Goal: Task Accomplishment & Management: Use online tool/utility

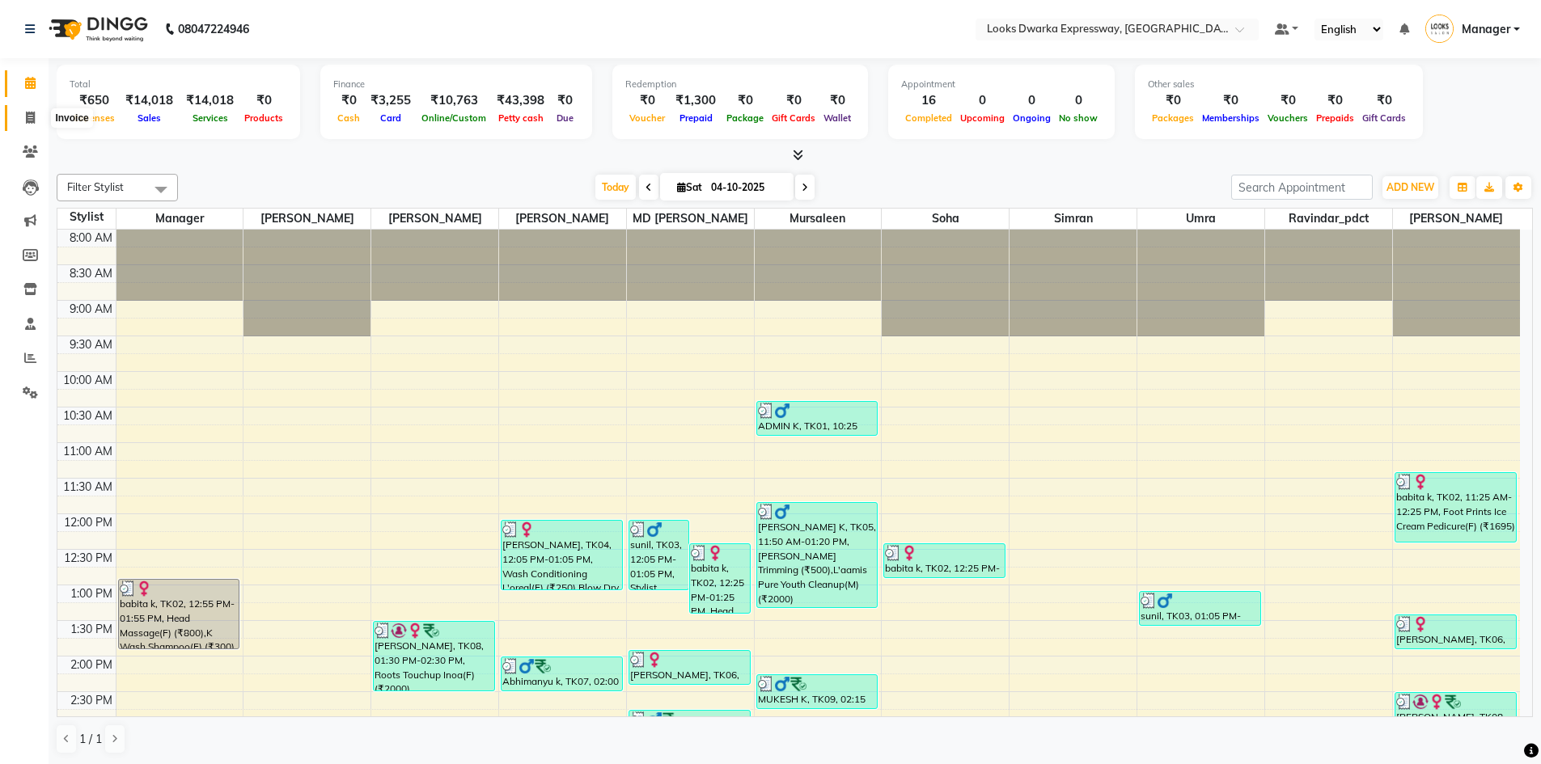
click at [27, 116] on icon at bounding box center [30, 118] width 9 height 12
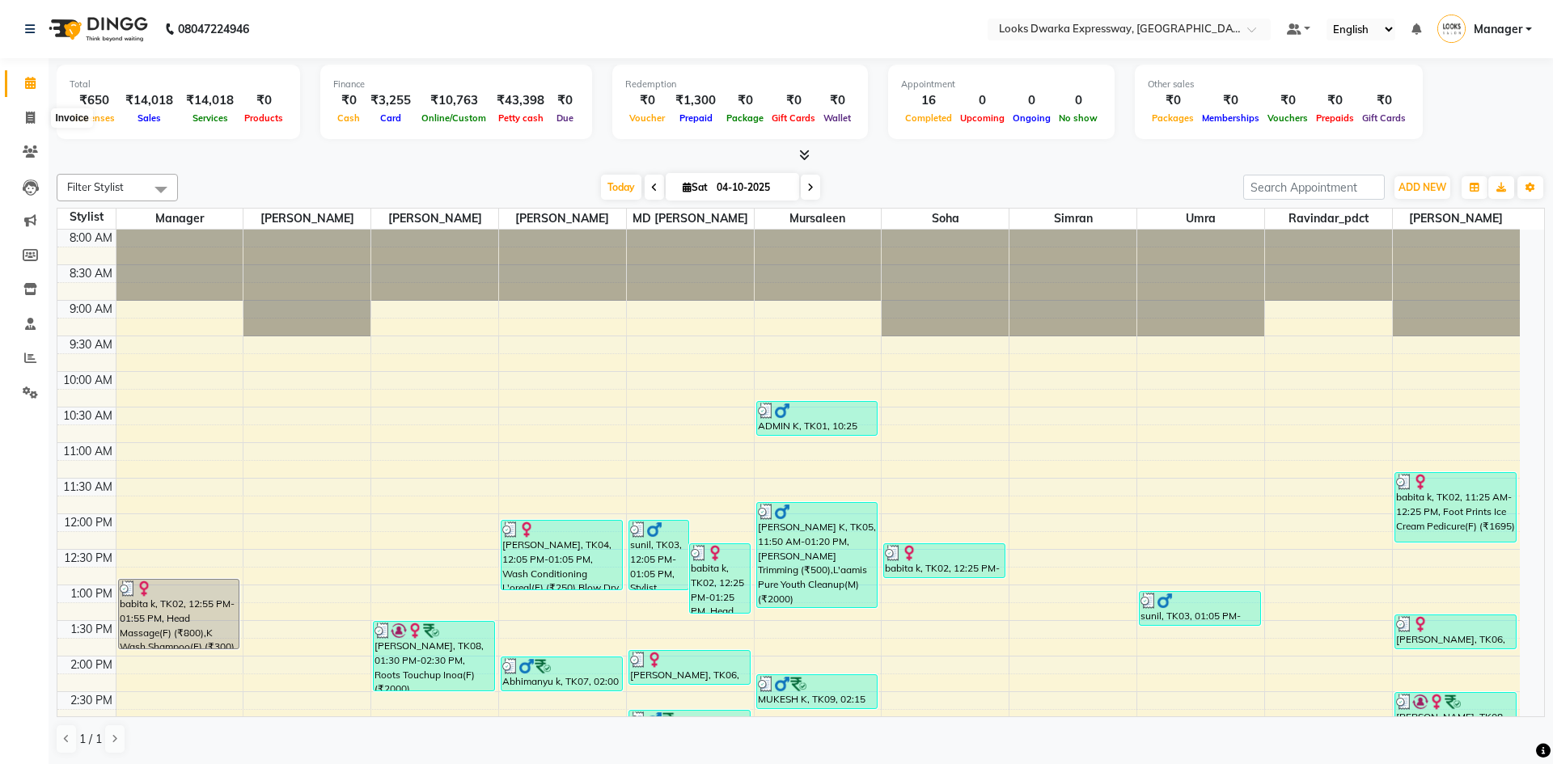
select select "service"
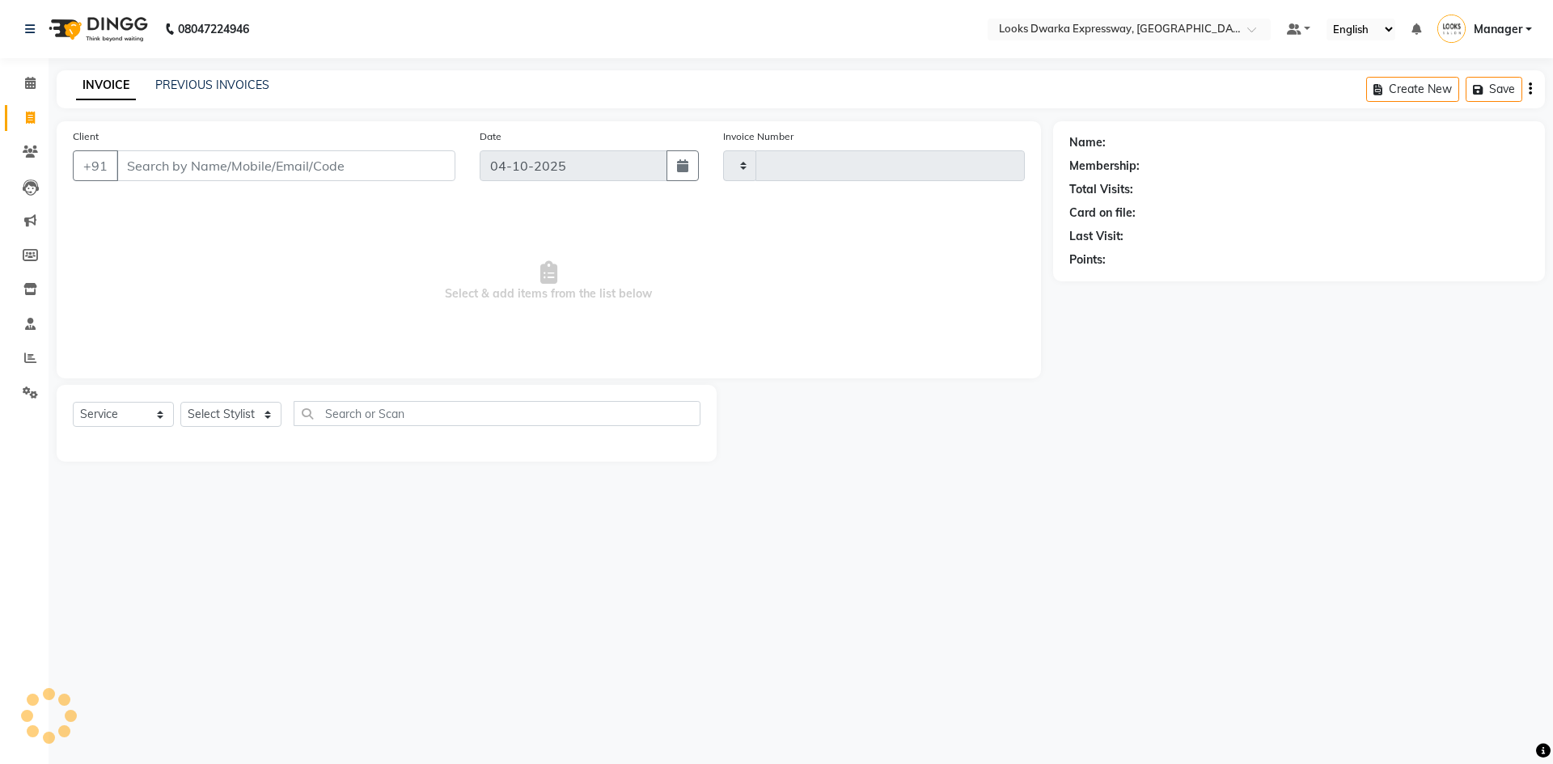
type input "2287"
select select "6011"
click at [252, 83] on link "PREVIOUS INVOICES" at bounding box center [212, 85] width 114 height 15
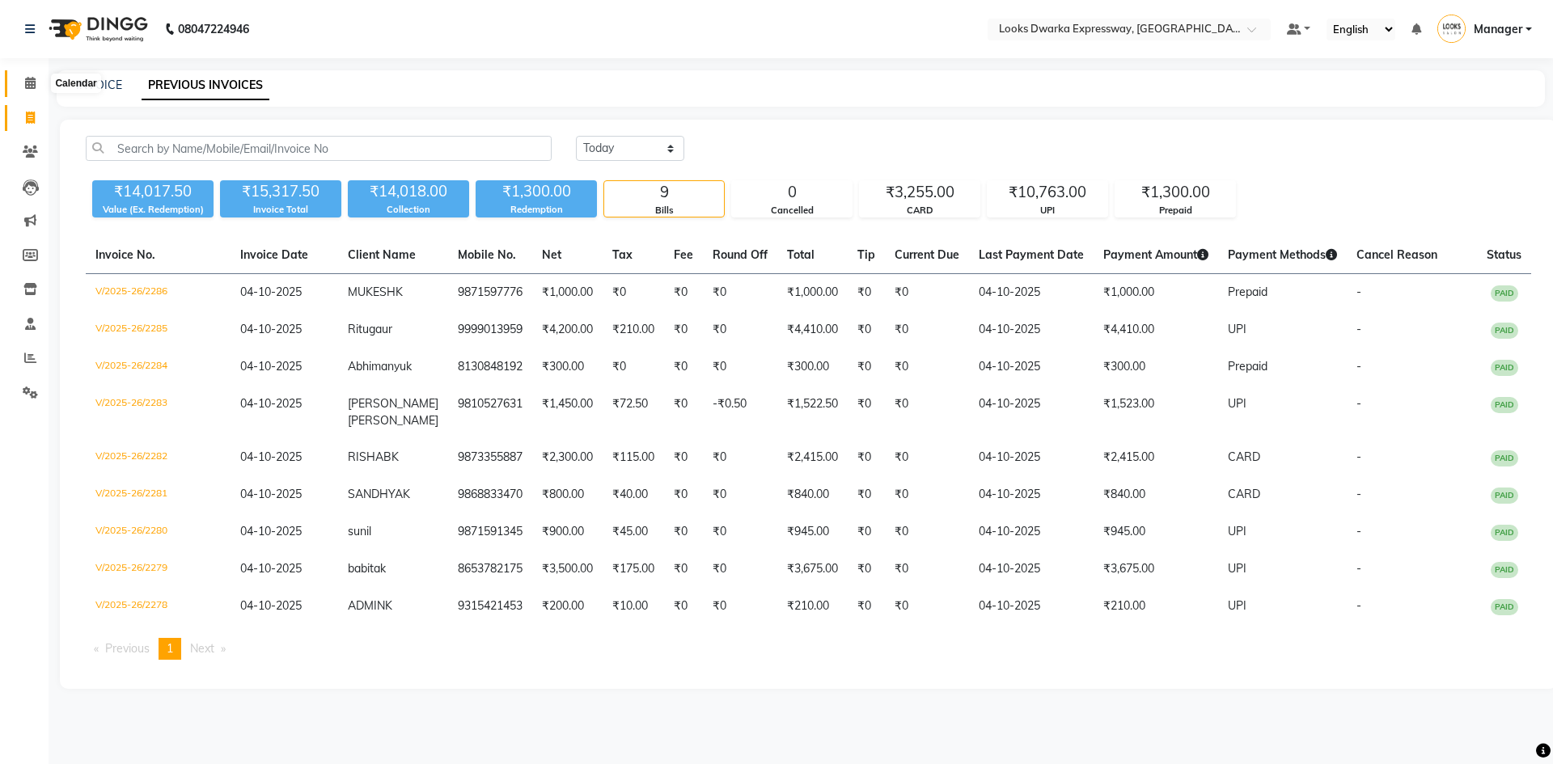
drag, startPoint x: 30, startPoint y: 86, endPoint x: 112, endPoint y: 22, distance: 104.3
click at [30, 86] on icon at bounding box center [30, 83] width 11 height 12
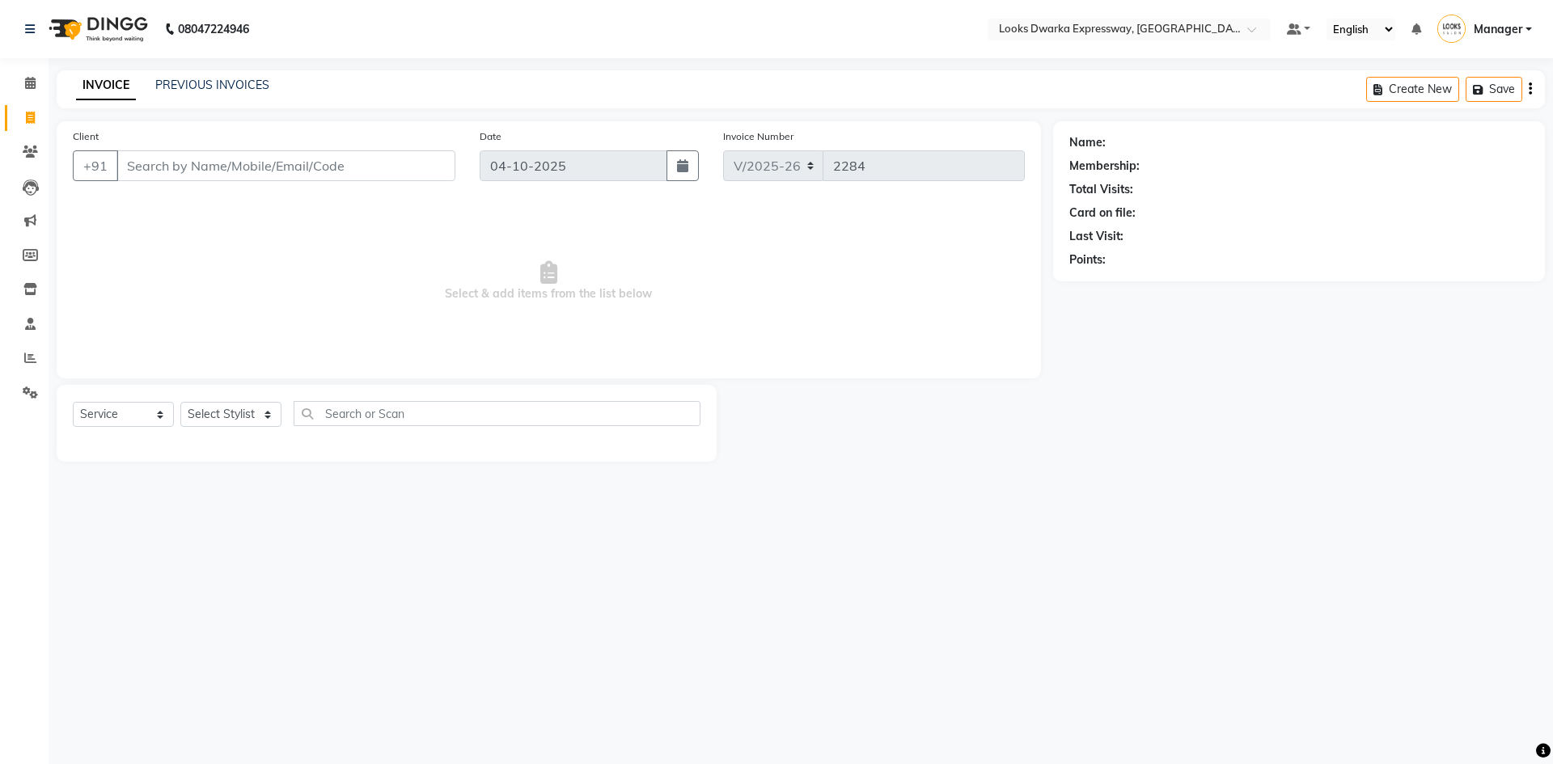
select select "6011"
select select "service"
drag, startPoint x: 27, startPoint y: 87, endPoint x: 315, endPoint y: 10, distance: 298.0
click at [27, 87] on icon at bounding box center [30, 83] width 11 height 12
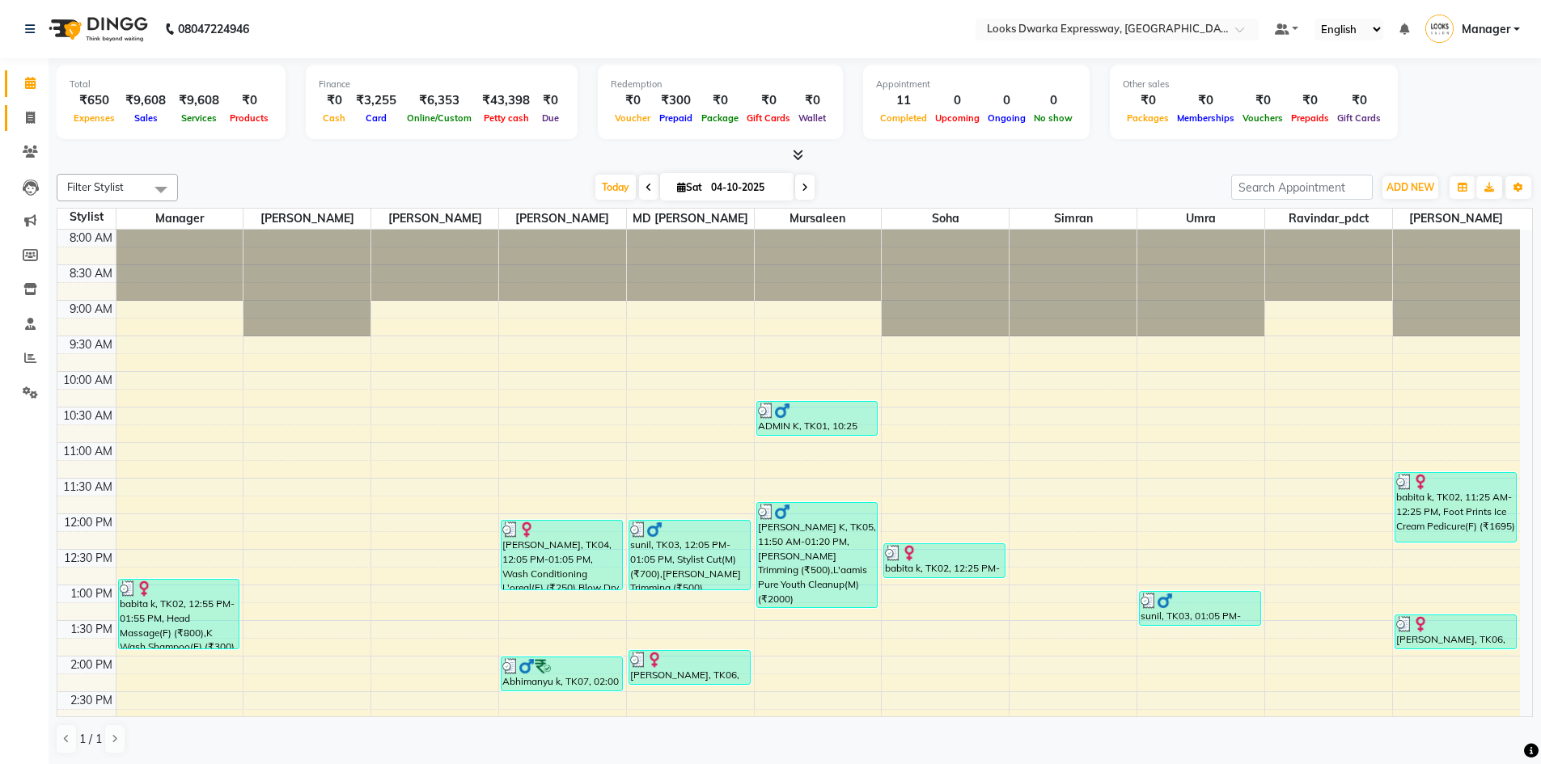
click at [23, 105] on link "Invoice" at bounding box center [24, 118] width 39 height 27
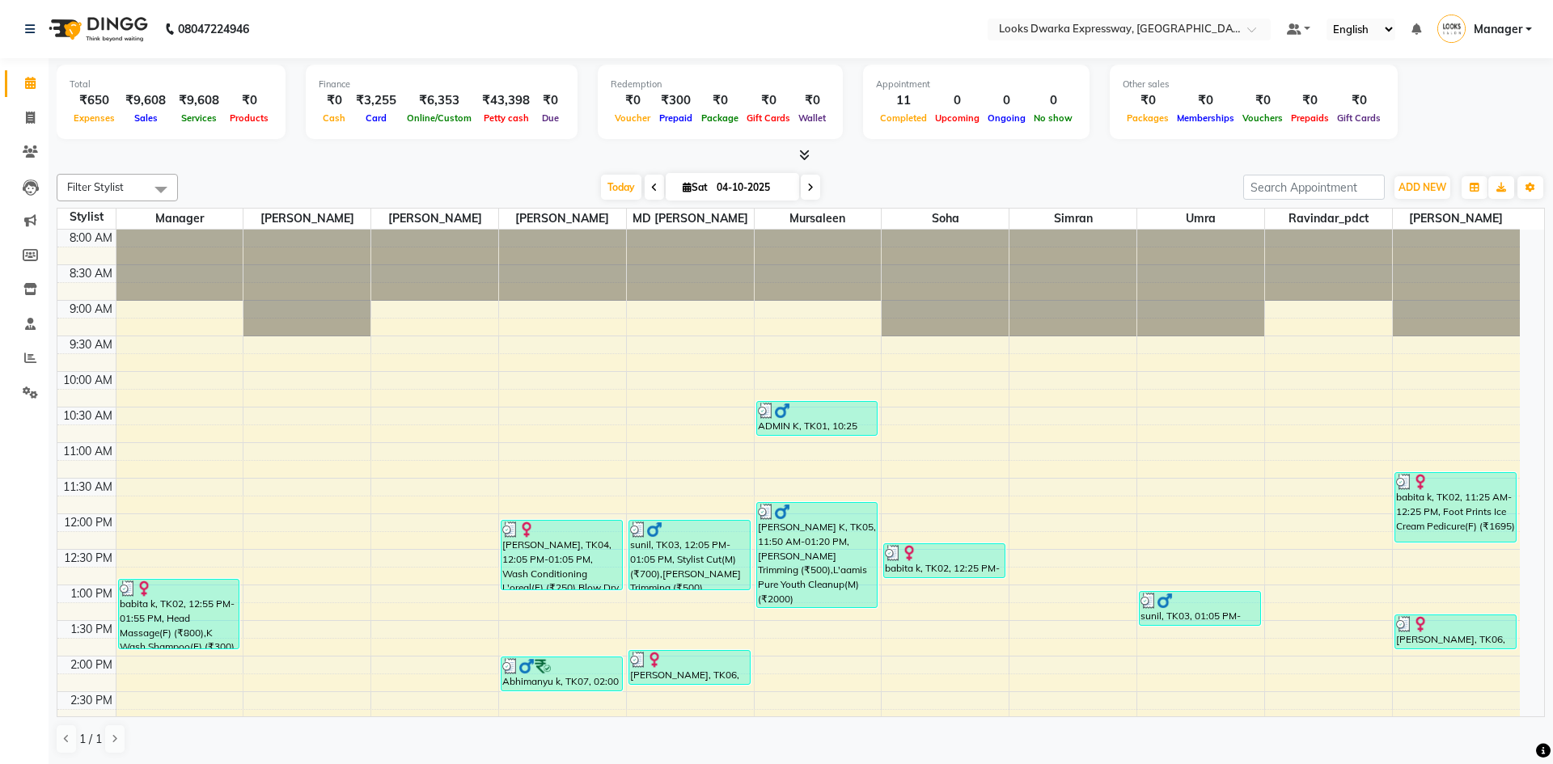
select select "service"
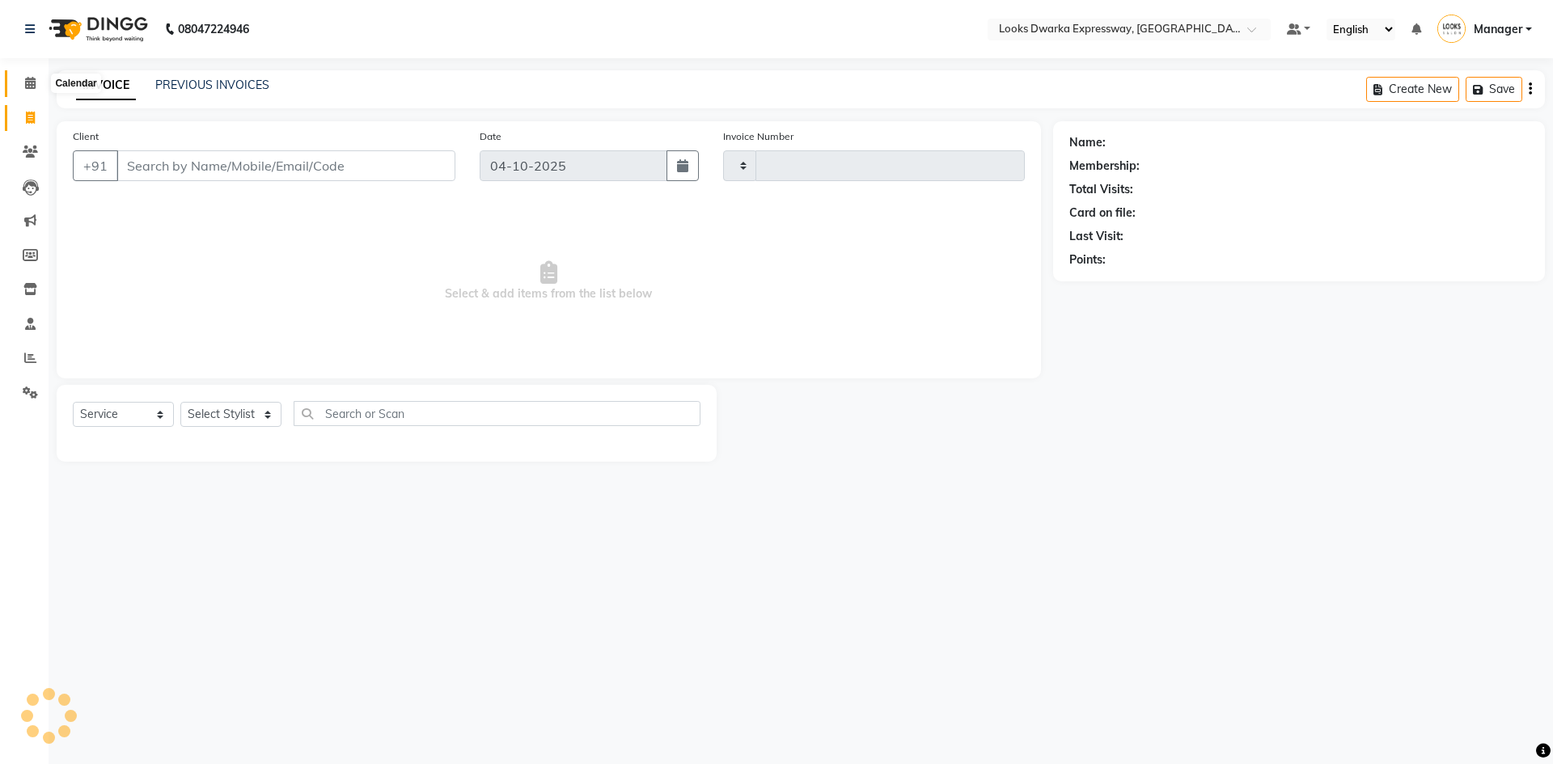
click at [18, 74] on span at bounding box center [30, 83] width 28 height 19
